Goal: Task Accomplishment & Management: Use online tool/utility

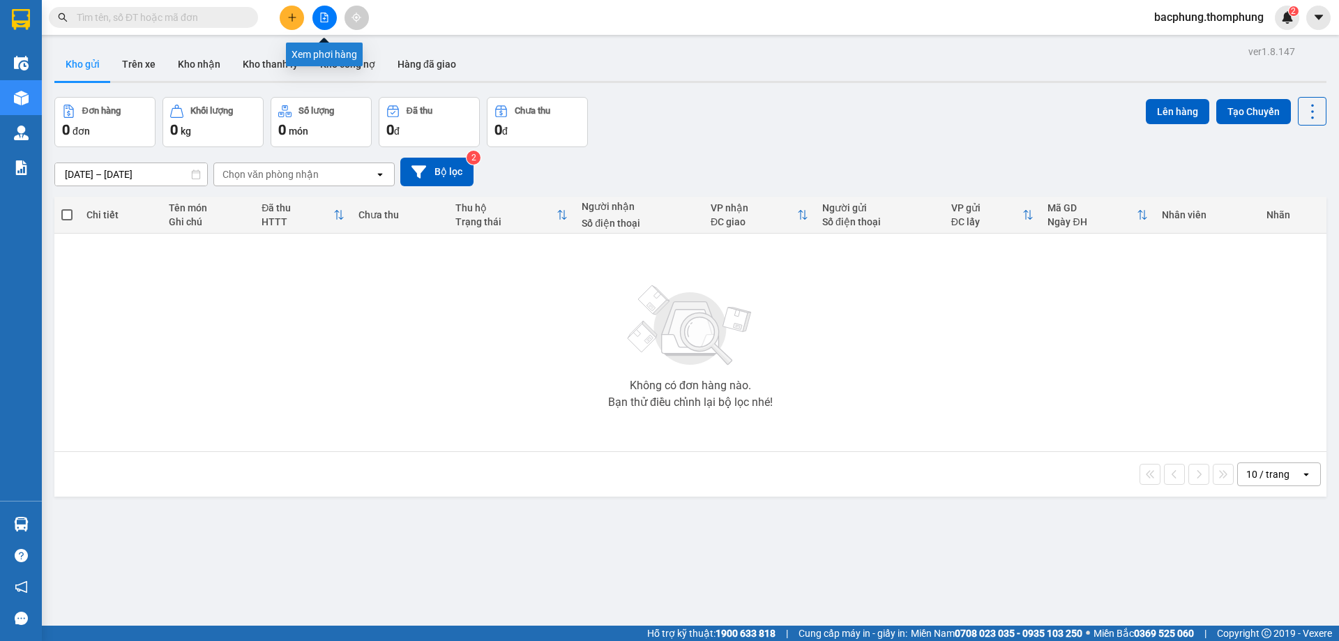
click at [326, 24] on button at bounding box center [324, 18] width 24 height 24
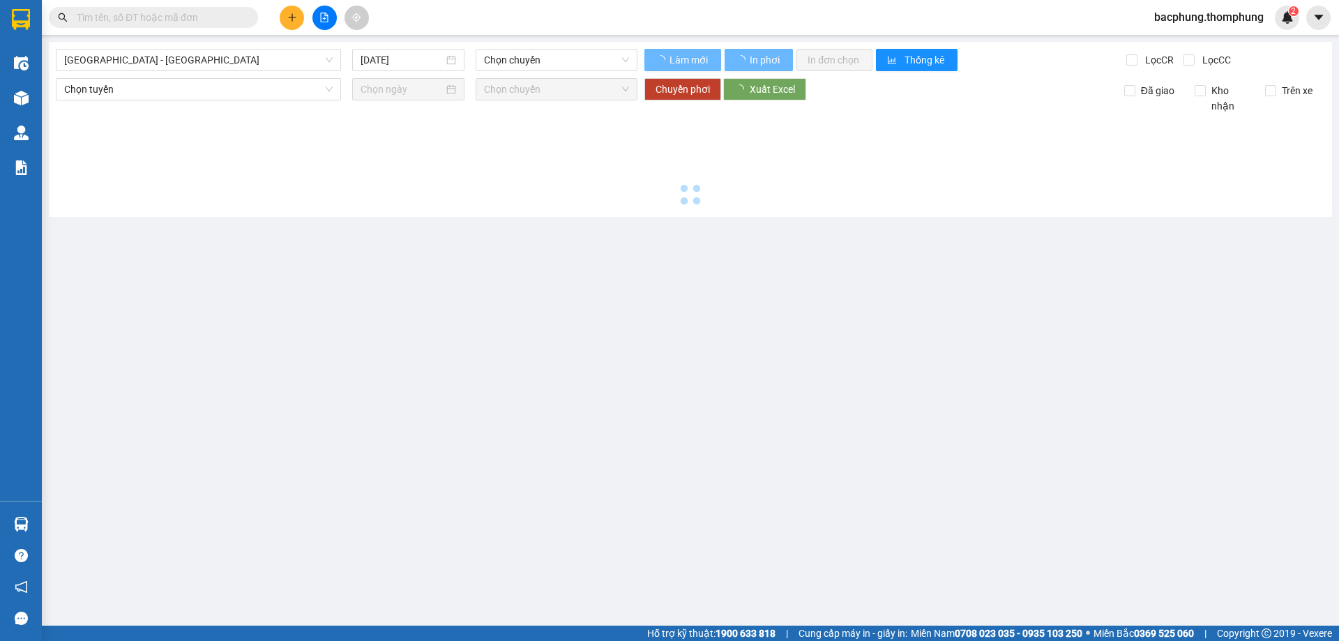
click at [322, 19] on icon "file-add" at bounding box center [324, 18] width 10 height 10
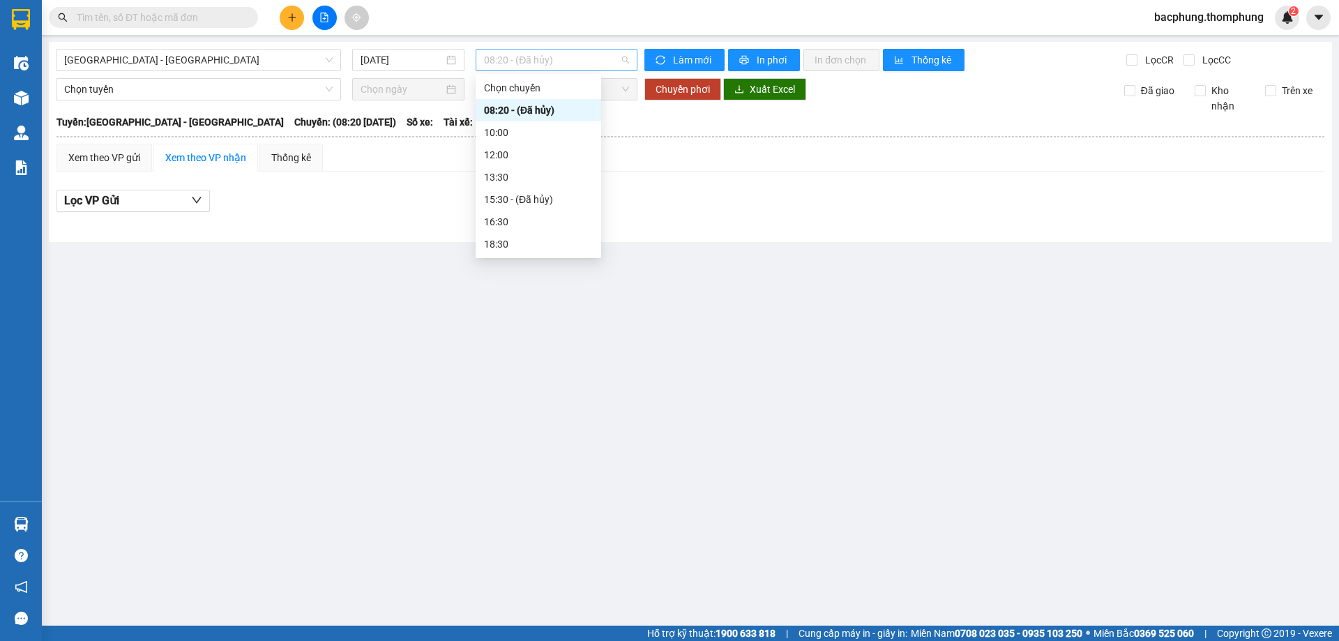
click at [506, 61] on span "08:20 - (Đã hủy)" at bounding box center [556, 60] width 145 height 21
click at [529, 176] on div "13:30" at bounding box center [538, 176] width 109 height 15
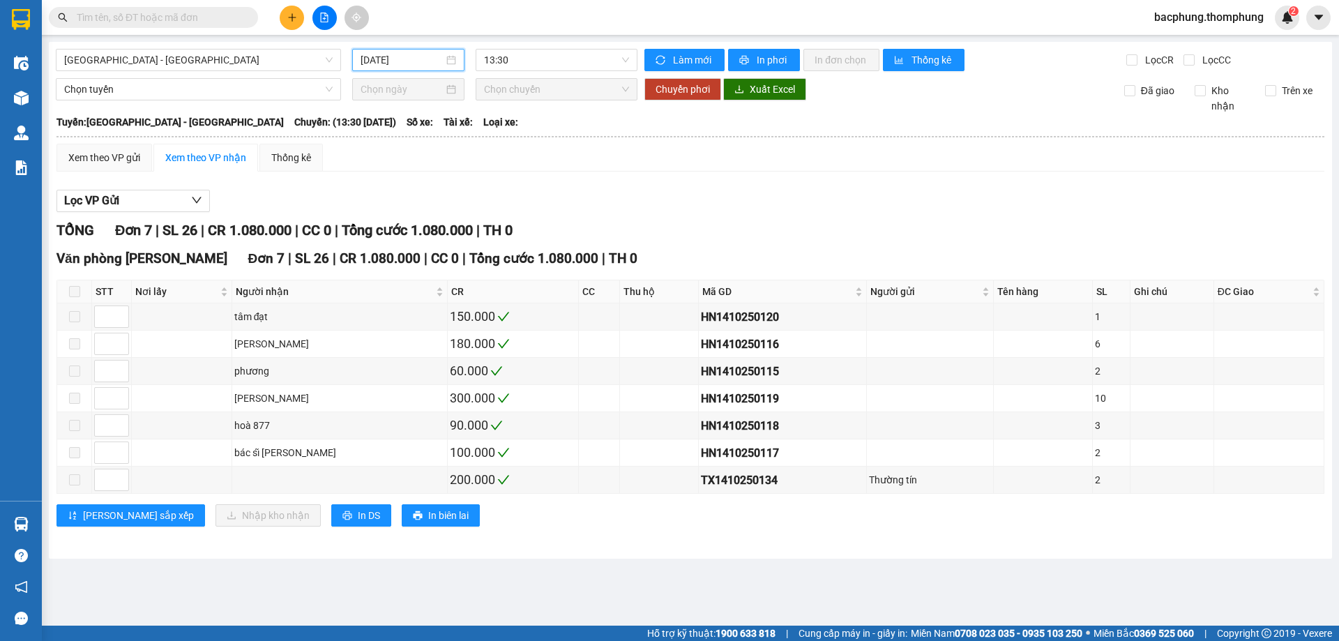
click at [395, 59] on input "[DATE]" at bounding box center [402, 59] width 83 height 15
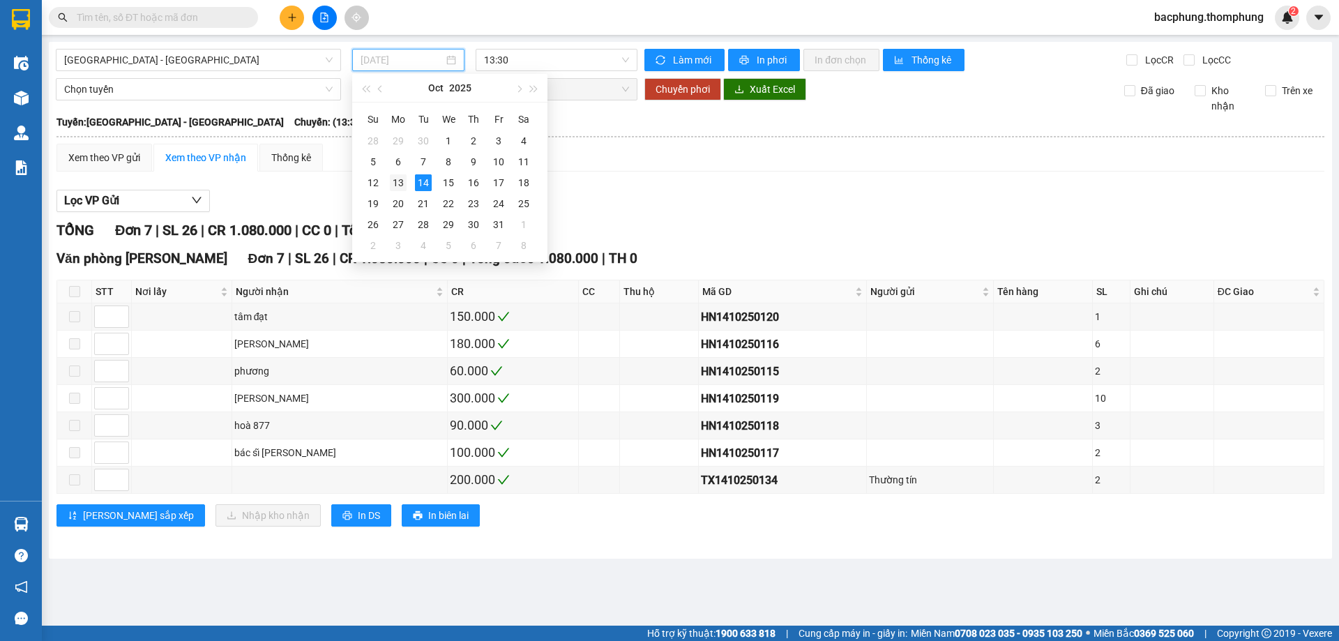
click at [394, 182] on div "13" at bounding box center [398, 182] width 17 height 17
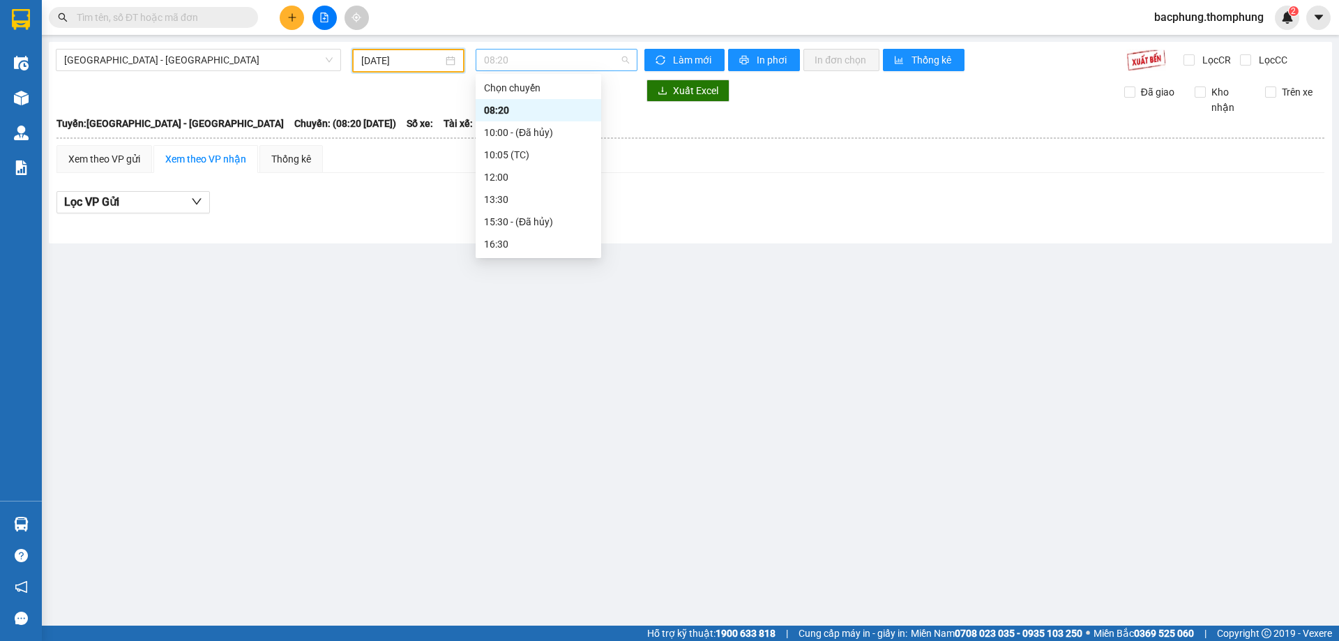
click at [538, 59] on span "08:20" at bounding box center [556, 60] width 145 height 21
click at [515, 197] on div "13:30" at bounding box center [538, 199] width 109 height 15
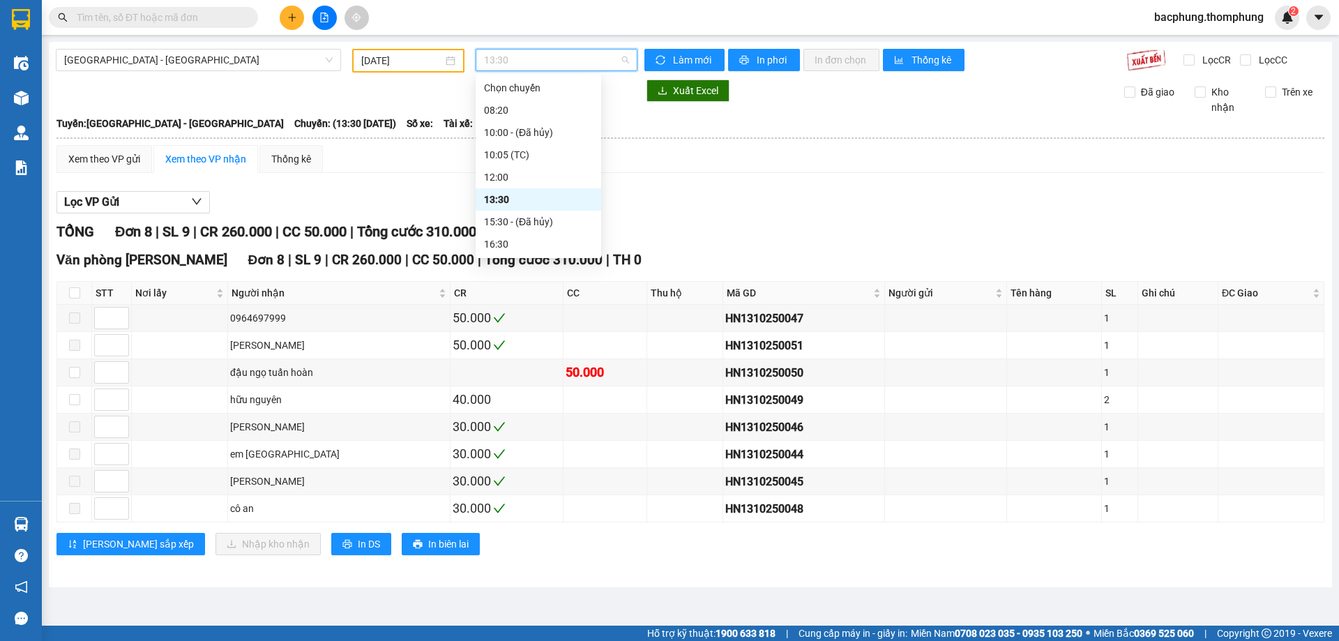
click at [527, 56] on span "13:30" at bounding box center [556, 60] width 145 height 21
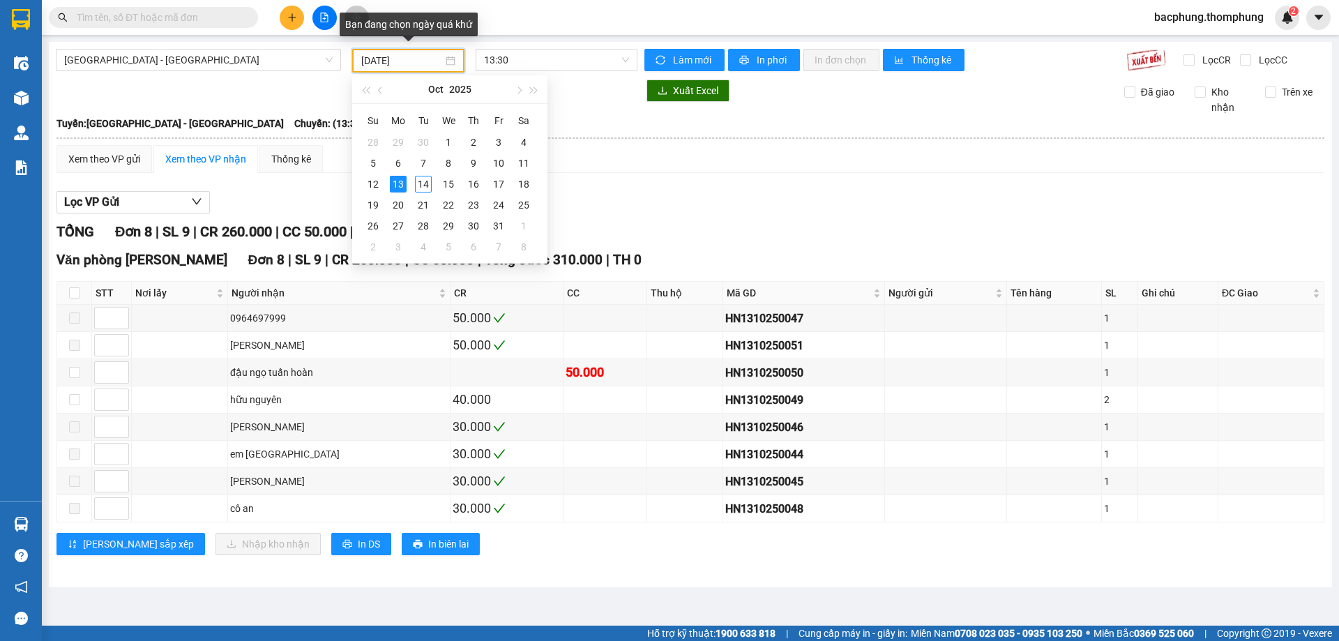
click at [418, 59] on input "[DATE]" at bounding box center [402, 60] width 82 height 15
click at [420, 182] on div "14" at bounding box center [423, 184] width 17 height 17
type input "[DATE]"
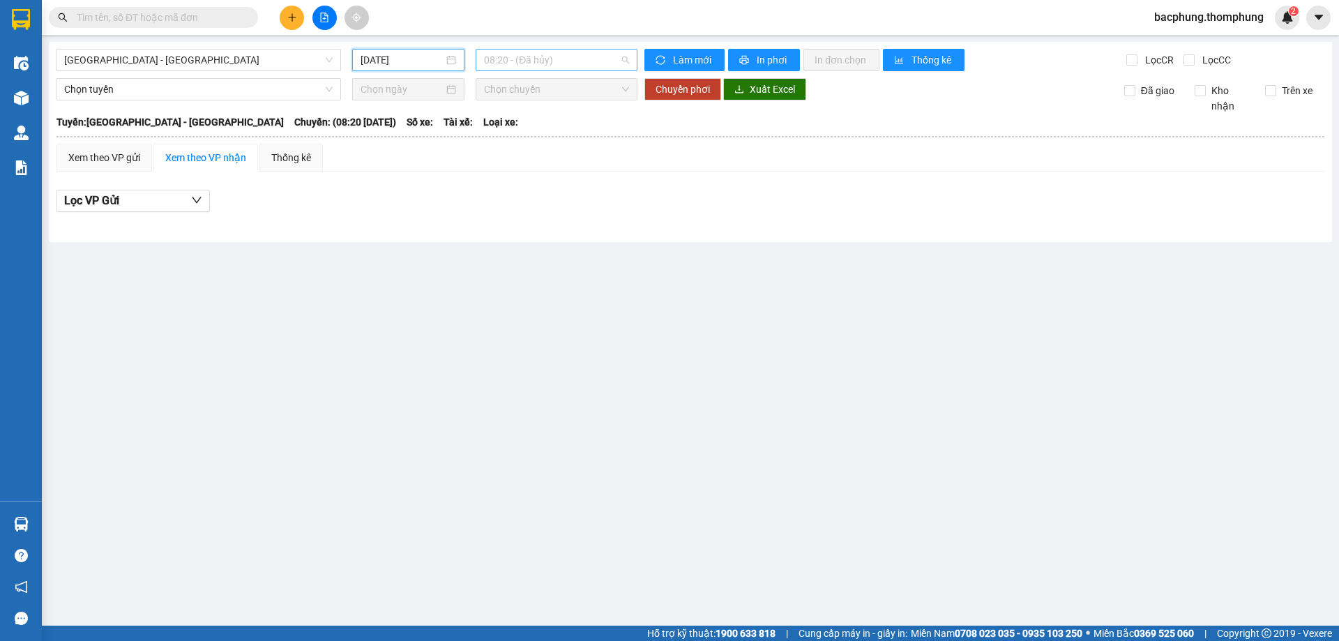
click at [527, 58] on span "08:20 - (Đã hủy)" at bounding box center [556, 60] width 145 height 21
click at [512, 129] on div "10:00" at bounding box center [538, 132] width 109 height 15
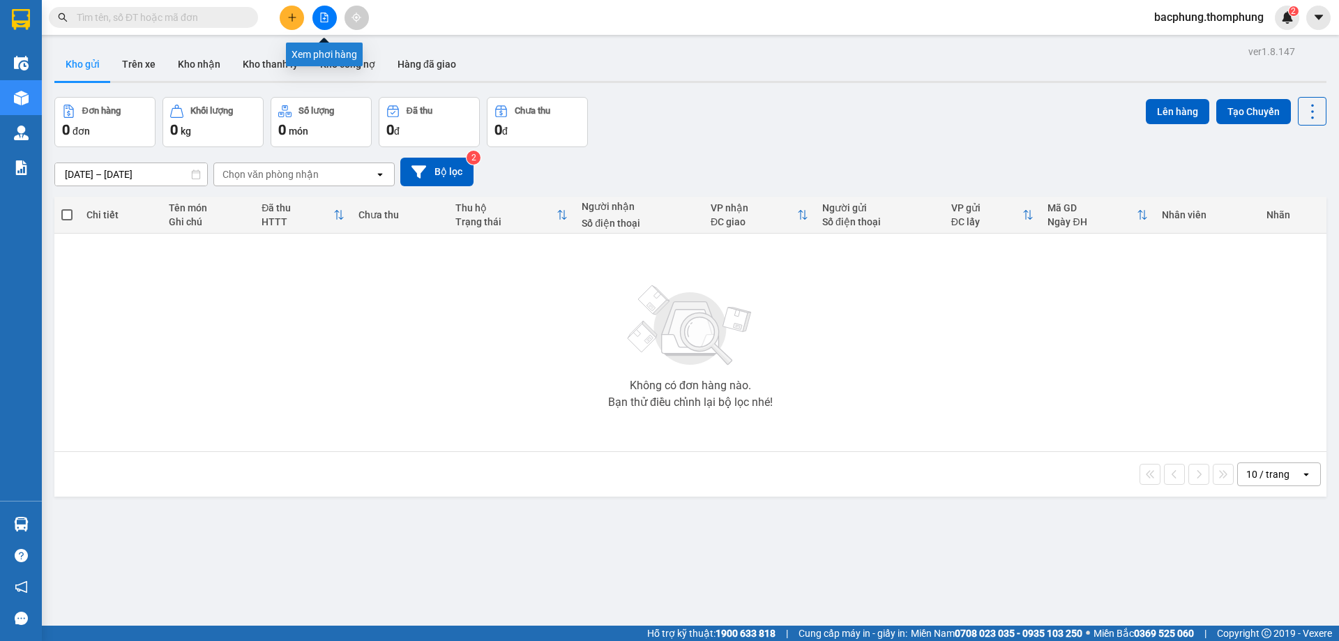
click at [323, 19] on icon "file-add" at bounding box center [325, 18] width 8 height 10
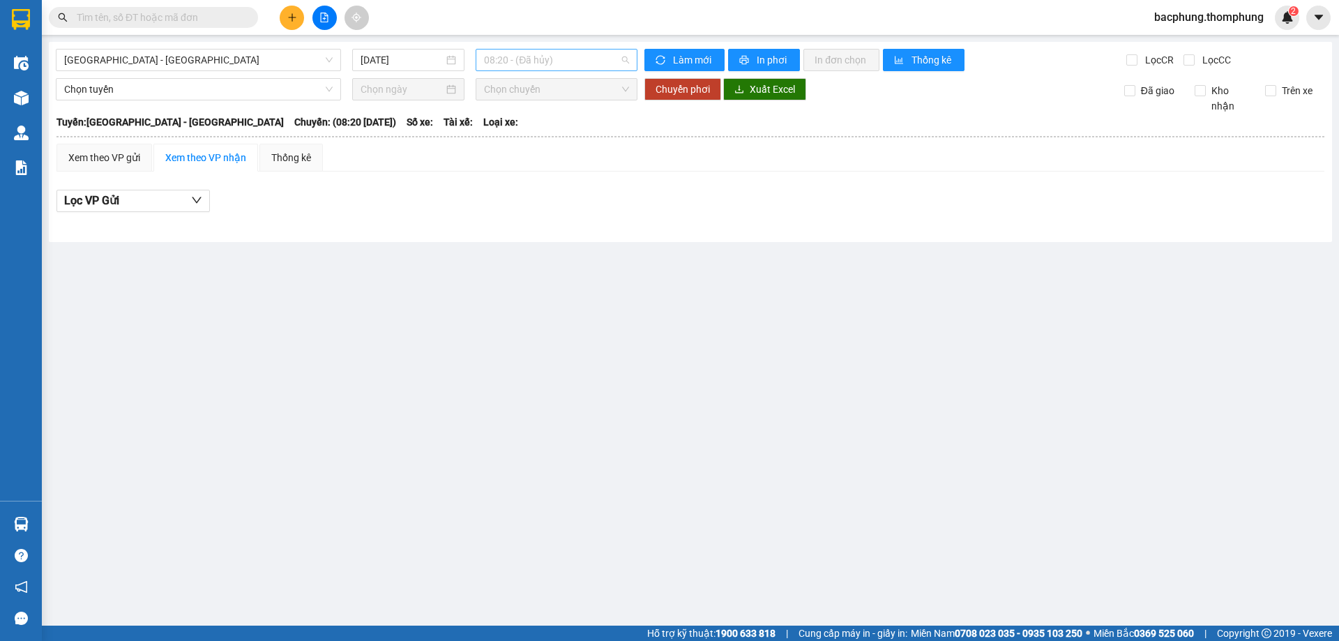
click at [506, 63] on span "08:20 - (Đã hủy)" at bounding box center [556, 60] width 145 height 21
click at [506, 153] on div "12:00" at bounding box center [538, 154] width 109 height 15
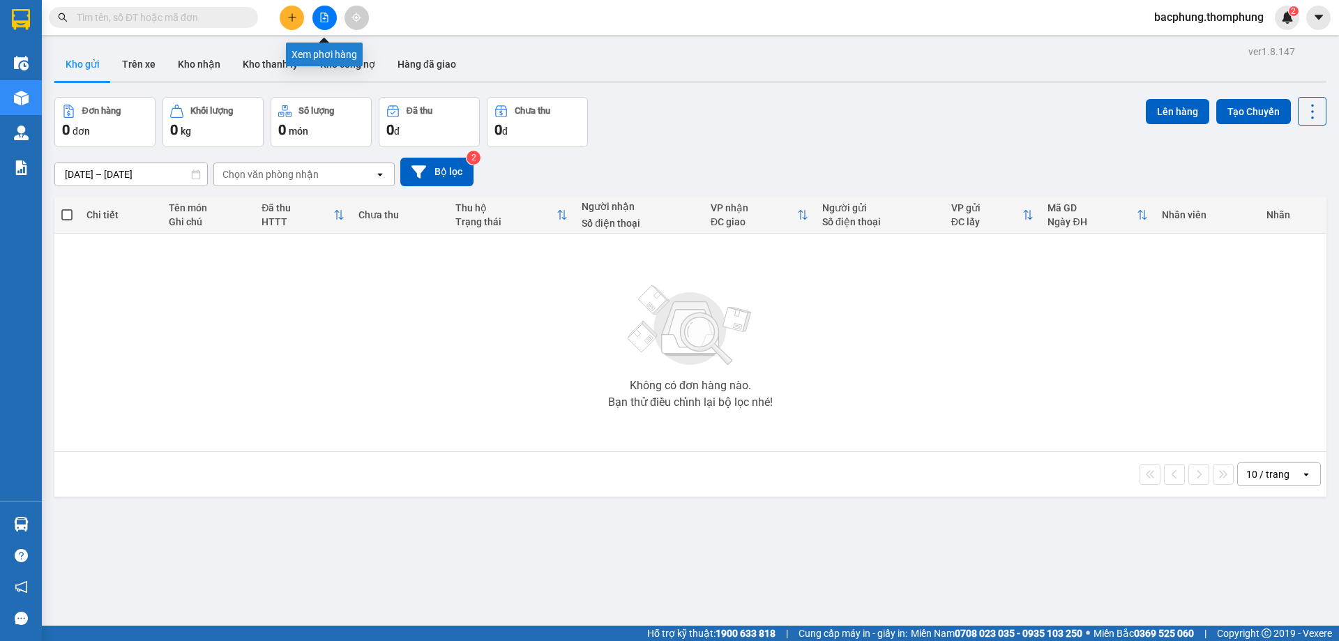
click at [322, 23] on button at bounding box center [324, 18] width 24 height 24
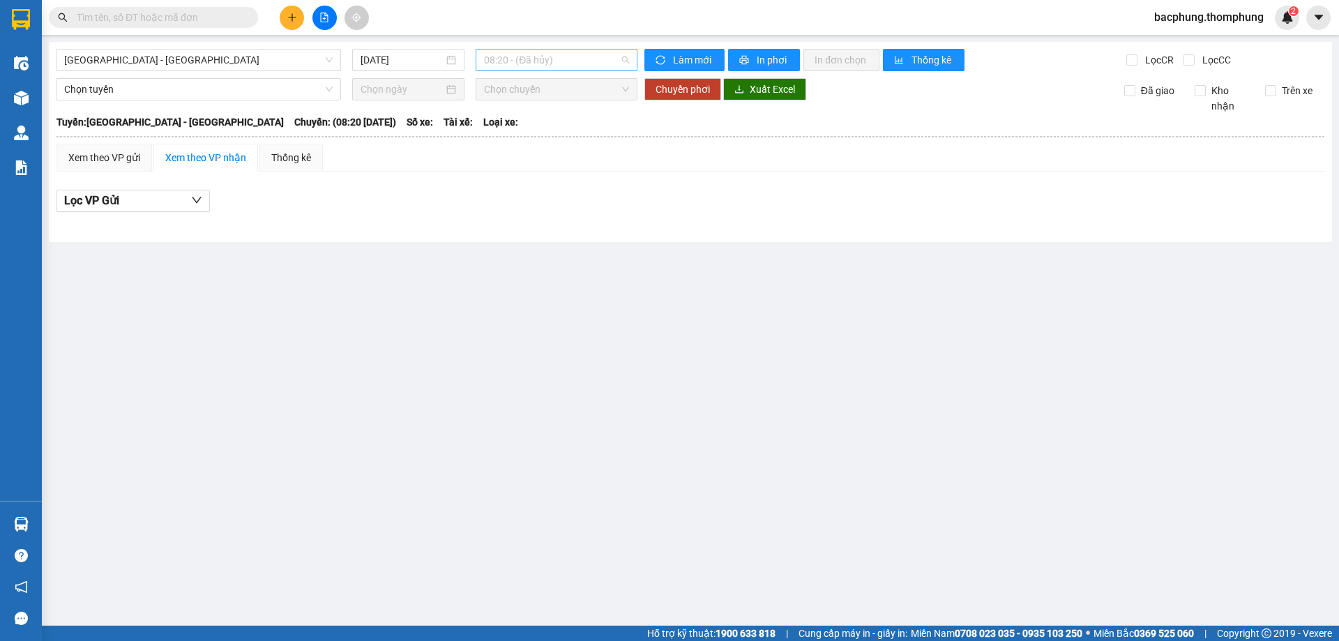
click at [522, 61] on span "08:20 - (Đã hủy)" at bounding box center [556, 60] width 145 height 21
drag, startPoint x: 498, startPoint y: 223, endPoint x: 500, endPoint y: 210, distance: 13.4
click at [497, 218] on div "16:30" at bounding box center [538, 221] width 109 height 15
